Goal: Task Accomplishment & Management: Use online tool/utility

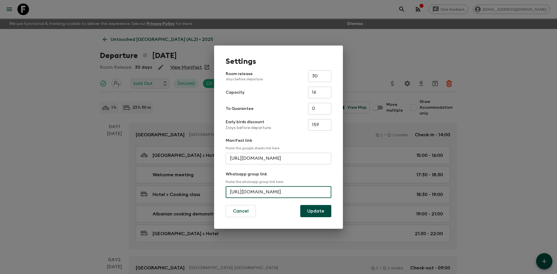
click at [64, 108] on div "Settings Room release days before departure 30 ​ Capacity 16 ​ To Guarantee 0 ​…" at bounding box center [278, 137] width 557 height 274
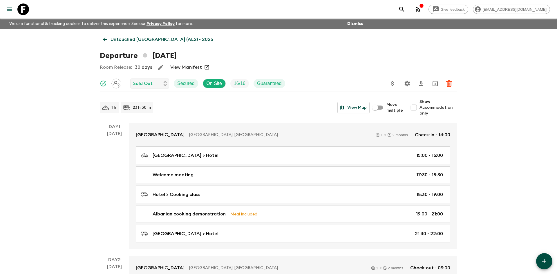
click at [161, 37] on p "Untouched [GEOGRAPHIC_DATA] (AL2) • 2025" at bounding box center [161, 39] width 103 height 7
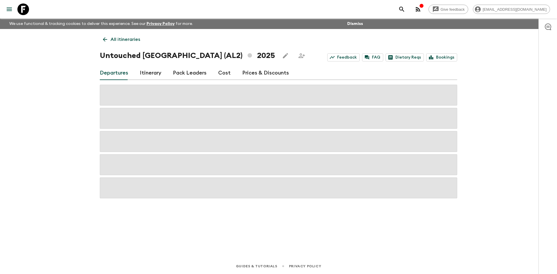
click at [131, 39] on p "All itineraries" at bounding box center [125, 39] width 30 height 7
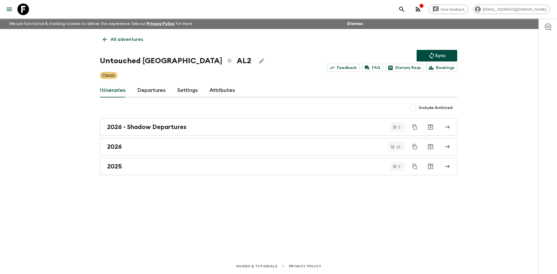
click at [131, 39] on p "All adventures" at bounding box center [126, 39] width 32 height 7
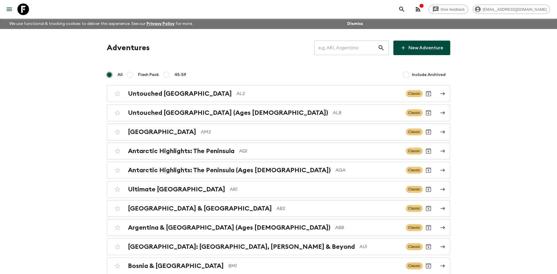
click at [327, 51] on input "text" at bounding box center [346, 48] width 64 height 16
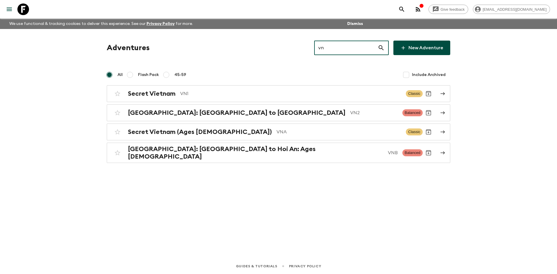
type input "vn1"
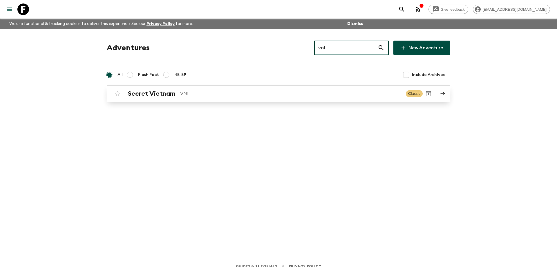
click at [206, 92] on p "VN1" at bounding box center [290, 93] width 221 height 7
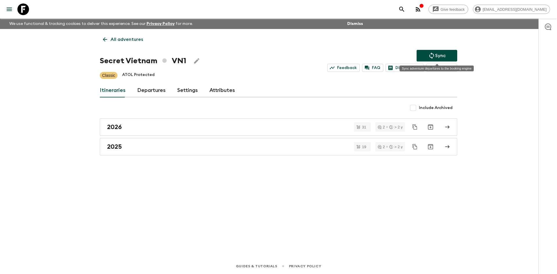
click at [442, 57] on p "Sync" at bounding box center [440, 55] width 10 height 7
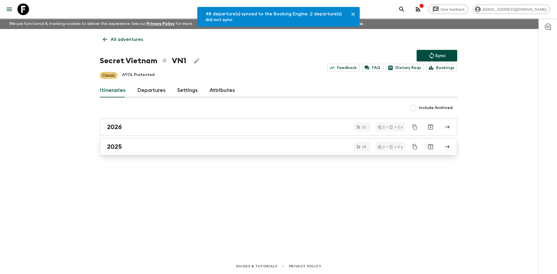
click at [124, 143] on div "2025" at bounding box center [273, 147] width 332 height 8
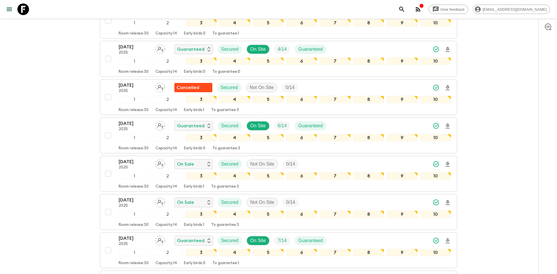
scroll to position [355, 0]
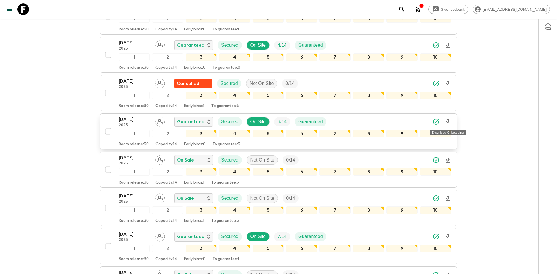
click at [449, 123] on icon "Download Onboarding" at bounding box center [447, 122] width 7 height 7
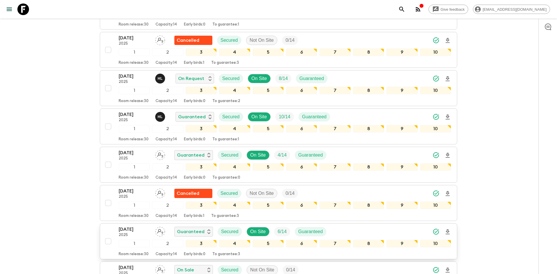
scroll to position [0, 0]
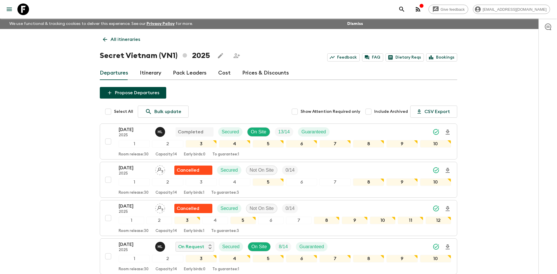
click at [130, 42] on p "All itineraries" at bounding box center [125, 39] width 30 height 7
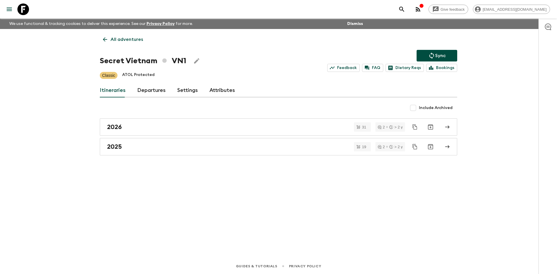
click at [130, 42] on p "All adventures" at bounding box center [126, 39] width 32 height 7
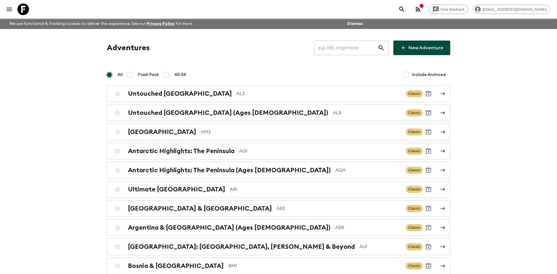
click at [338, 48] on input "text" at bounding box center [346, 48] width 64 height 16
type input "th1"
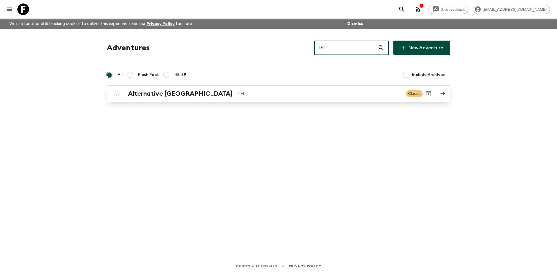
click at [237, 93] on p "TH1" at bounding box center [319, 93] width 164 height 7
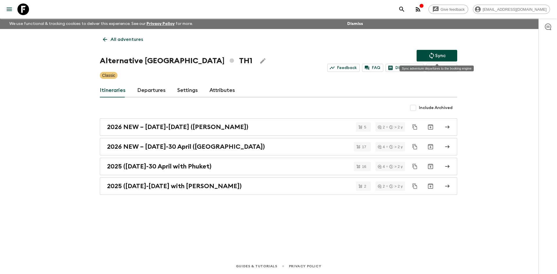
click at [447, 52] on button "Sync" at bounding box center [436, 56] width 41 height 12
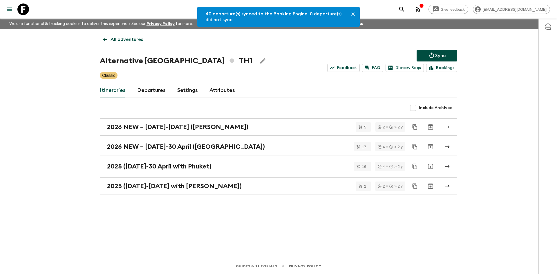
click at [139, 94] on link "Departures" at bounding box center [151, 91] width 28 height 14
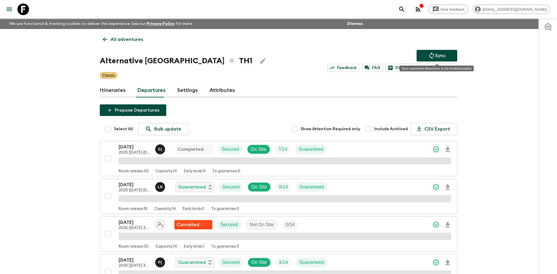
click at [433, 56] on icon "Sync adventure departures to the booking engine" at bounding box center [431, 55] width 7 height 7
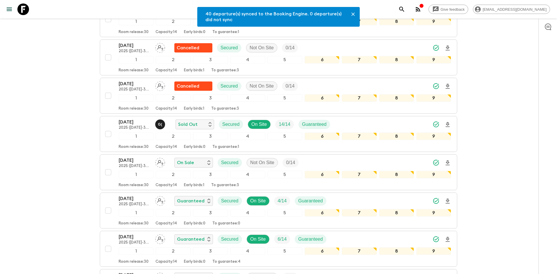
scroll to position [255, 0]
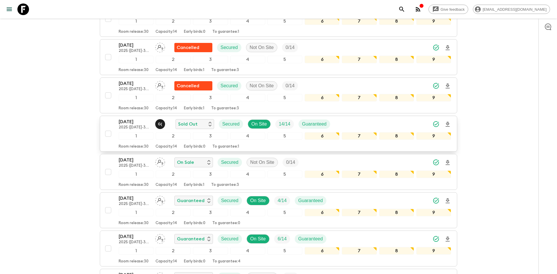
click at [447, 122] on icon "Download Onboarding" at bounding box center [447, 124] width 7 height 7
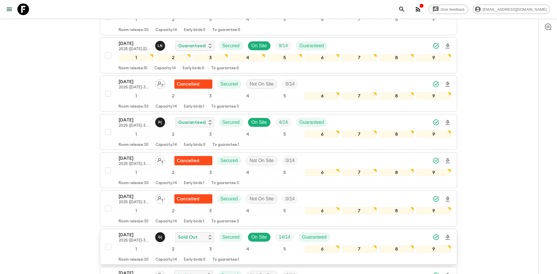
scroll to position [0, 0]
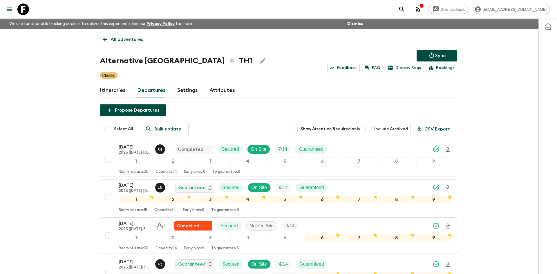
click at [135, 37] on p "All adventures" at bounding box center [126, 39] width 32 height 7
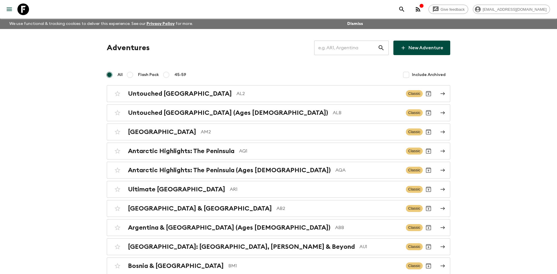
click at [349, 45] on input "text" at bounding box center [346, 48] width 64 height 16
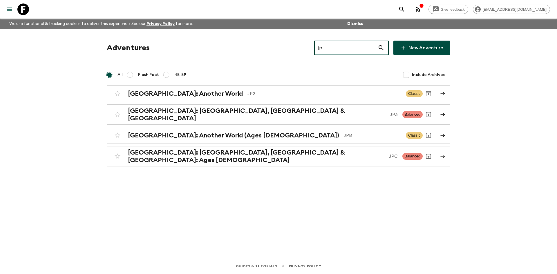
type input "jp3"
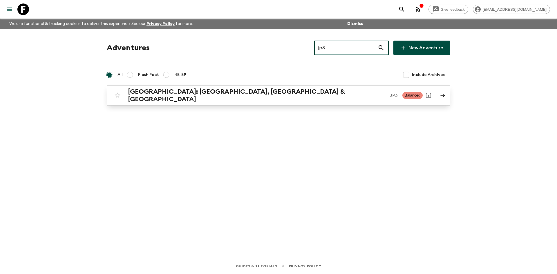
click at [223, 98] on div "[GEOGRAPHIC_DATA]: [GEOGRAPHIC_DATA], Kanazawa & [GEOGRAPHIC_DATA] JP3 Balanced" at bounding box center [267, 95] width 311 height 15
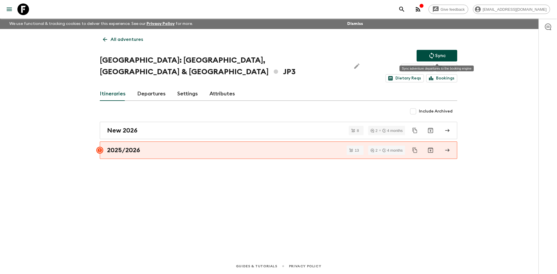
click at [443, 53] on p "Sync" at bounding box center [440, 55] width 10 height 7
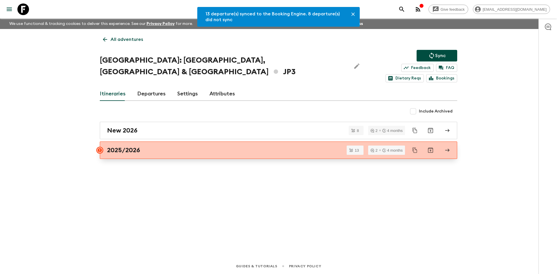
click at [153, 146] on div "2025/2026" at bounding box center [273, 150] width 332 height 8
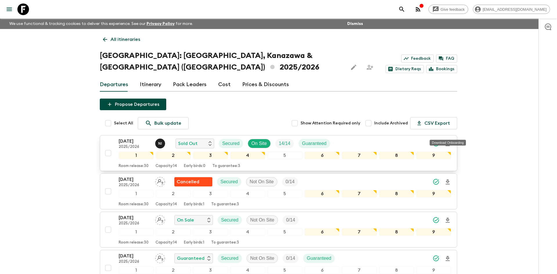
click at [446, 140] on icon "Download Onboarding" at bounding box center [447, 143] width 7 height 7
click at [124, 39] on p "All itineraries" at bounding box center [125, 39] width 30 height 7
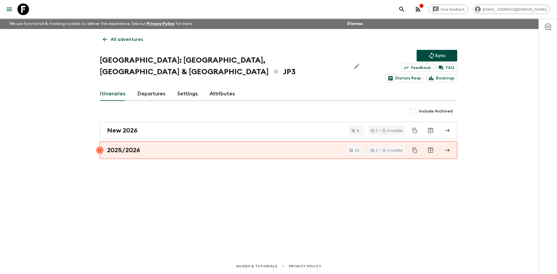
click at [124, 39] on p "All adventures" at bounding box center [126, 39] width 32 height 7
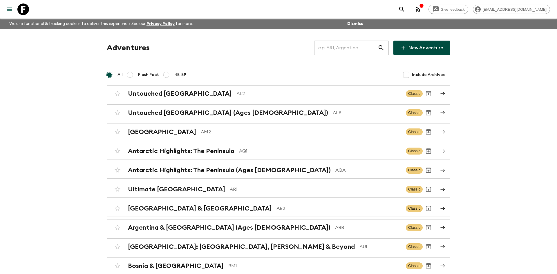
click at [334, 46] on input "text" at bounding box center [346, 48] width 64 height 16
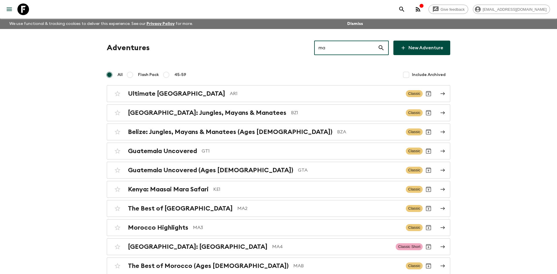
type input "ma2"
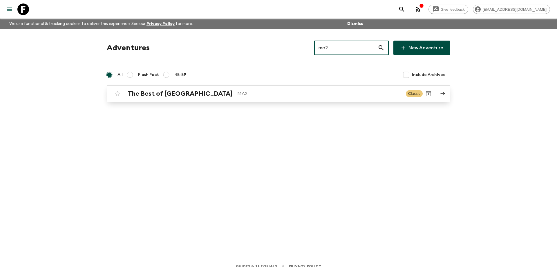
click at [237, 92] on p "MA2" at bounding box center [319, 93] width 164 height 7
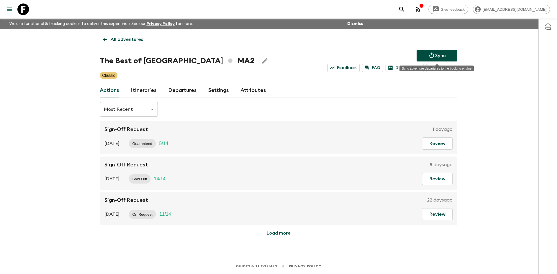
click at [427, 52] on button "Sync" at bounding box center [436, 56] width 41 height 12
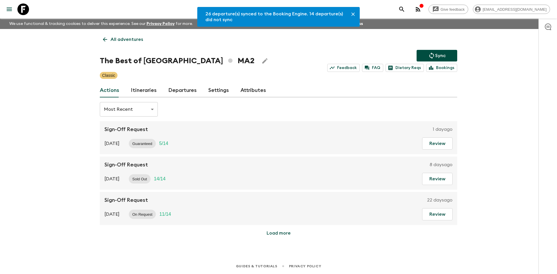
click at [182, 89] on link "Departures" at bounding box center [182, 91] width 28 height 14
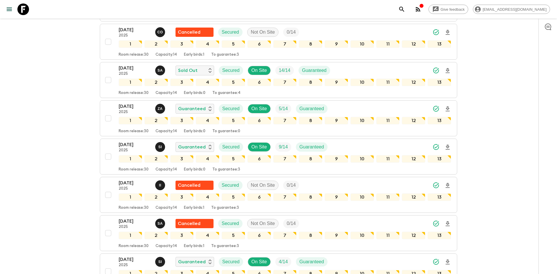
scroll to position [233, 0]
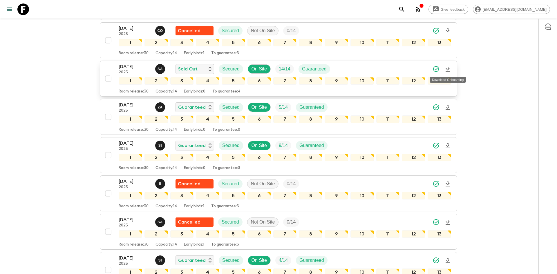
click at [449, 69] on icon "Download Onboarding" at bounding box center [447, 69] width 7 height 7
